Goal: Find specific page/section: Find specific page/section

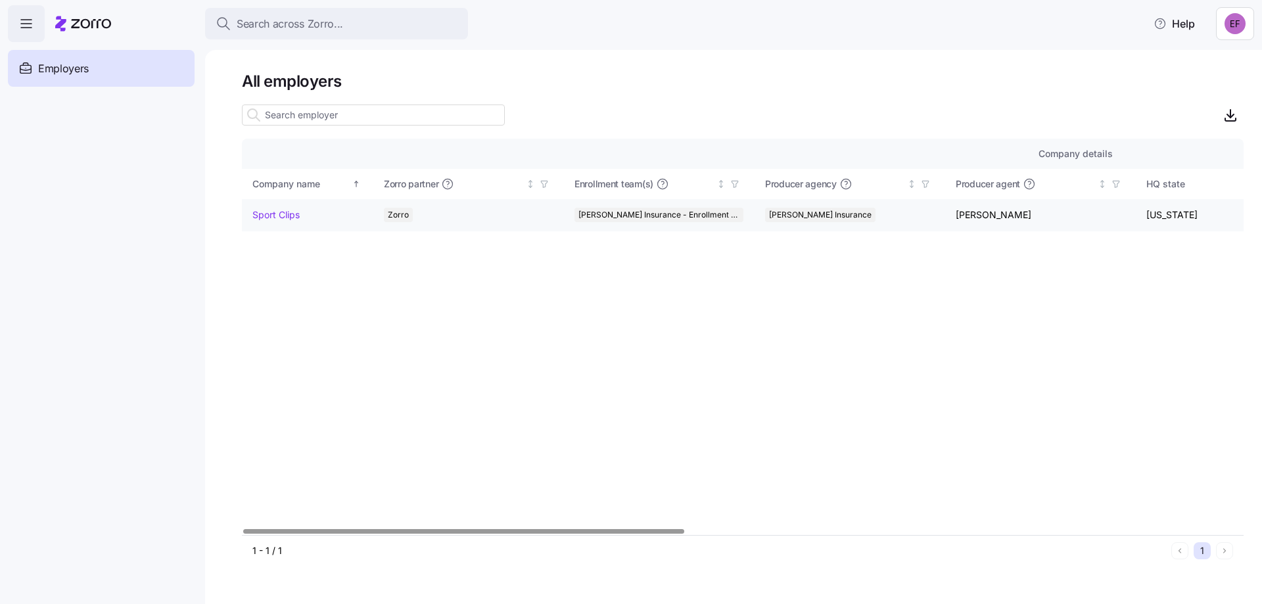
click at [289, 215] on link "Sport Clips" at bounding box center [275, 214] width 47 height 13
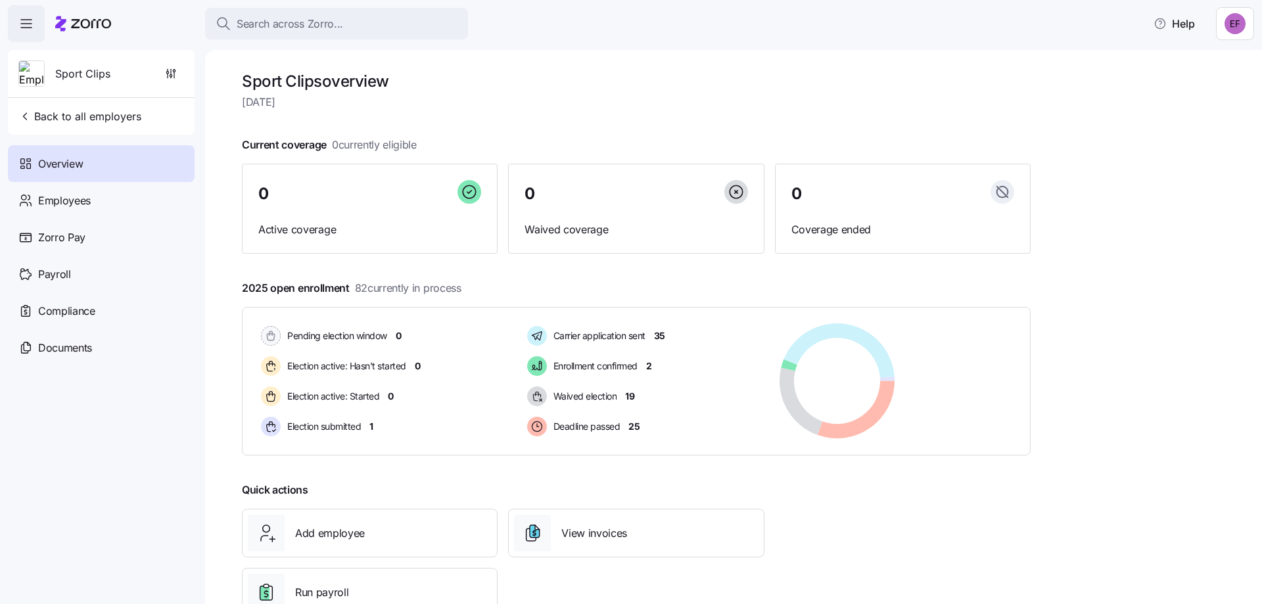
click at [1243, 22] on html "Search across Zorro... Help Sport Clips Back to all employers Overview Employee…" at bounding box center [631, 298] width 1262 height 596
click at [1195, 103] on div "Log out" at bounding box center [1191, 101] width 51 height 14
